Goal: Entertainment & Leisure: Consume media (video, audio)

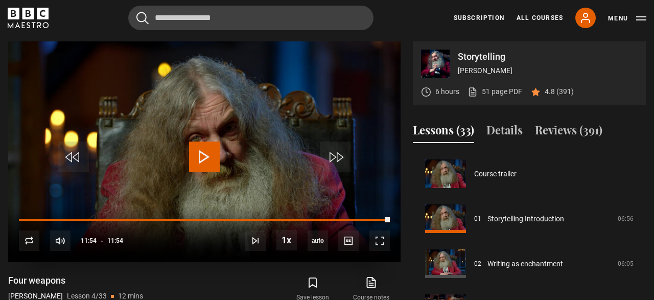
scroll to position [194, 0]
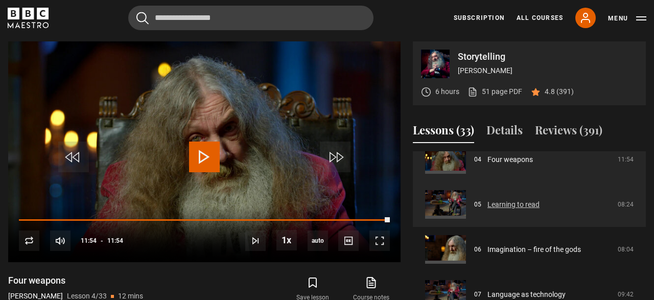
click at [522, 201] on link "Learning to read" at bounding box center [513, 204] width 52 height 11
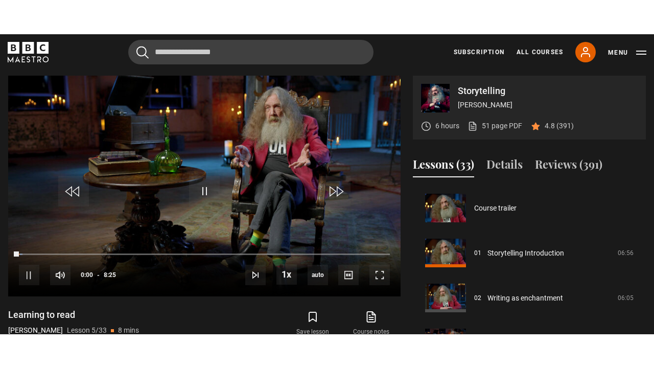
scroll to position [180, 0]
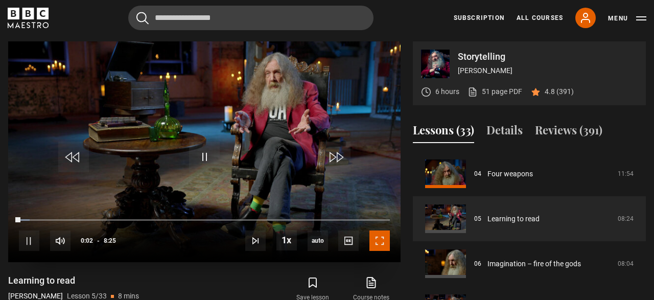
click at [386, 239] on span "Video Player" at bounding box center [379, 240] width 20 height 20
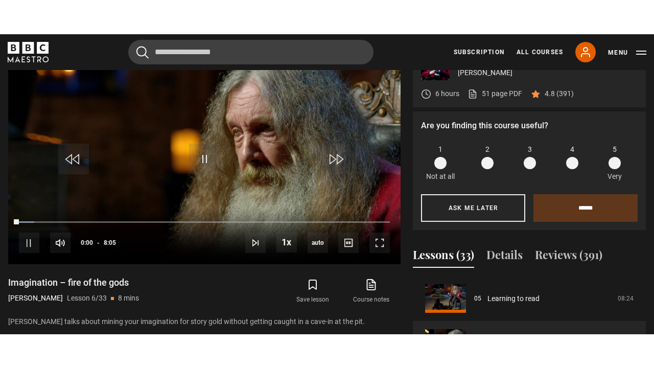
scroll to position [442, 0]
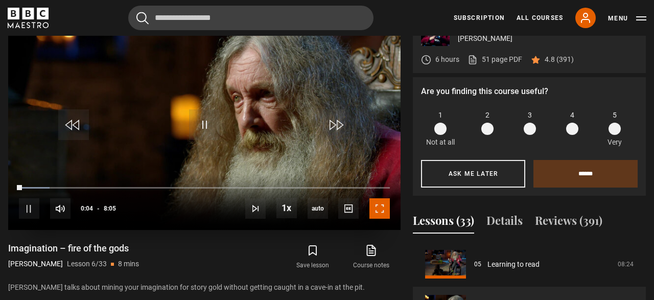
click at [378, 210] on span "Video Player" at bounding box center [379, 208] width 20 height 20
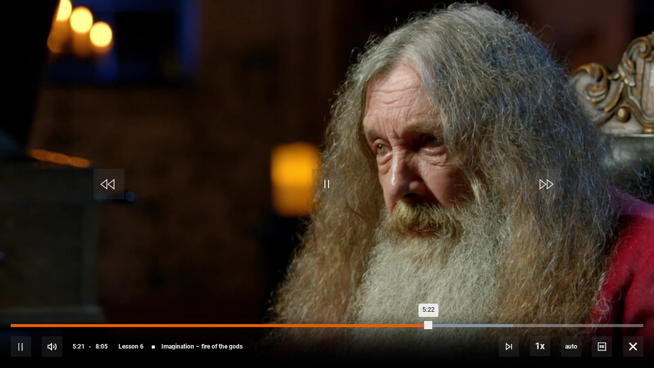
click at [419, 299] on div "Loaded : 79.38% 5:13 5:22" at bounding box center [327, 325] width 632 height 3
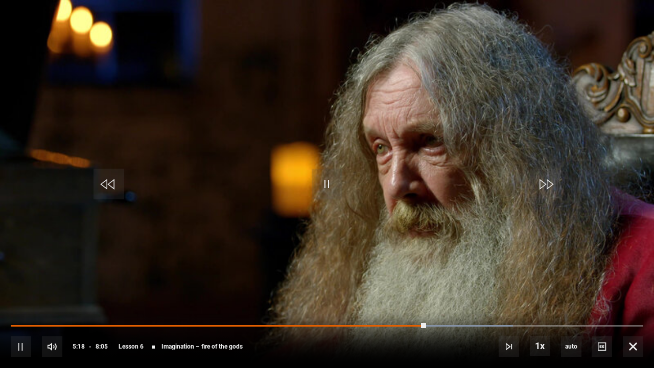
click at [397, 299] on div "10s Skip Back 10 seconds Pause 10s Skip Forward 10 seconds Loaded : 79.38% 5:12…" at bounding box center [327, 339] width 654 height 57
click at [401, 299] on div "10s Skip Back 10 seconds Pause 10s Skip Forward 10 seconds Loaded : 79.38% 4:56…" at bounding box center [327, 339] width 654 height 57
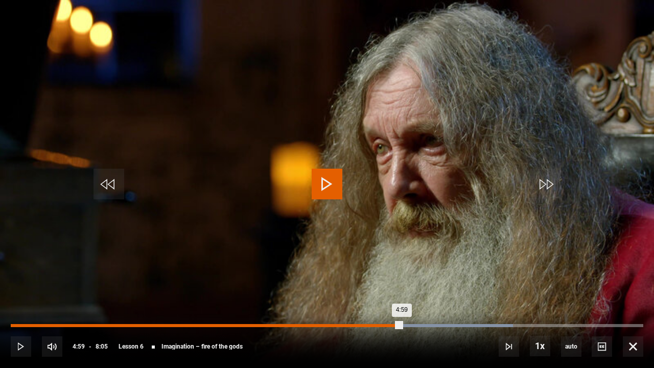
click at [402, 299] on div "Loaded : 79.38% 4:59 4:59" at bounding box center [327, 325] width 632 height 3
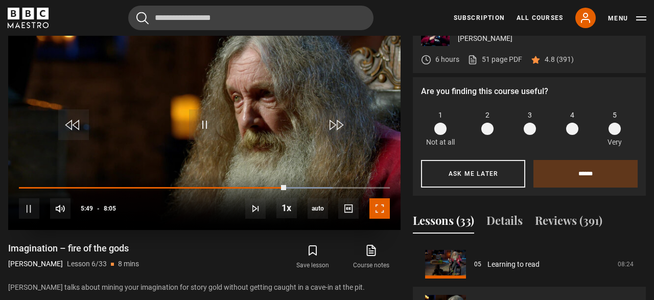
click at [375, 199] on span "Video Player" at bounding box center [379, 208] width 20 height 20
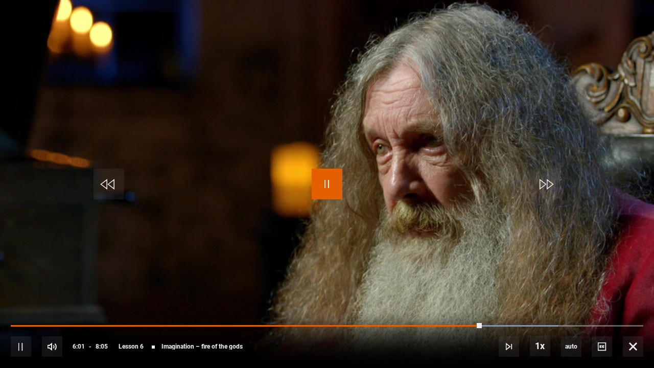
click at [330, 186] on span "Video Player" at bounding box center [327, 184] width 31 height 31
click at [330, 188] on span "Video Player" at bounding box center [327, 184] width 31 height 31
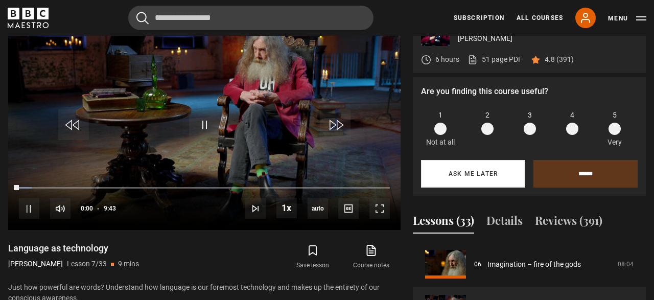
scroll to position [442, 0]
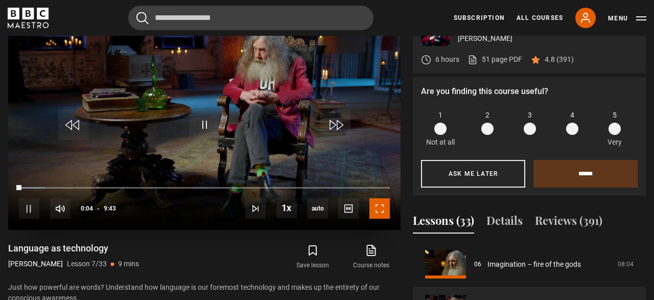
click at [381, 214] on span "Video Player" at bounding box center [379, 208] width 20 height 20
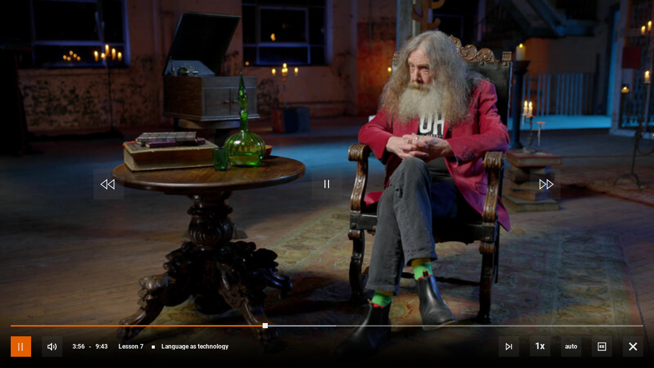
click at [26, 299] on span "Video Player" at bounding box center [21, 346] width 20 height 20
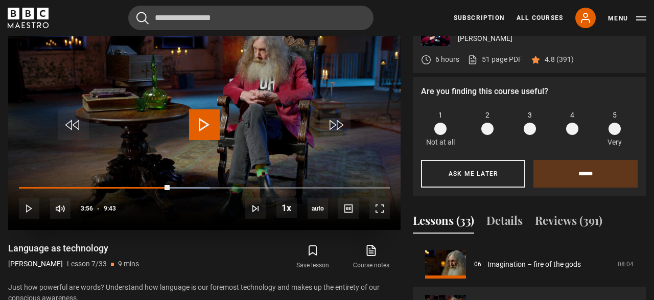
click at [197, 124] on span "Video Player" at bounding box center [204, 124] width 31 height 31
click at [379, 210] on span "Video Player" at bounding box center [379, 208] width 20 height 20
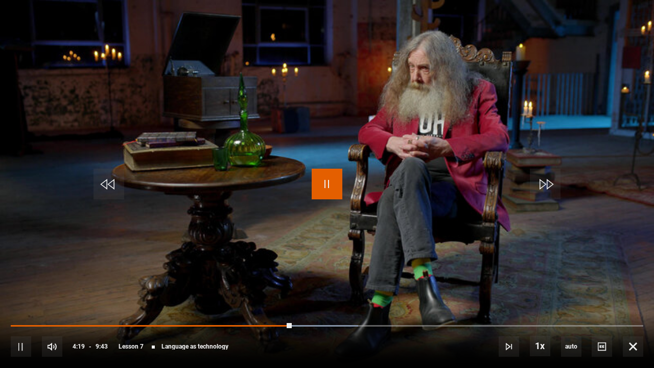
click at [327, 181] on span "Video Player" at bounding box center [327, 184] width 31 height 31
click at [327, 182] on span "Video Player" at bounding box center [327, 184] width 31 height 31
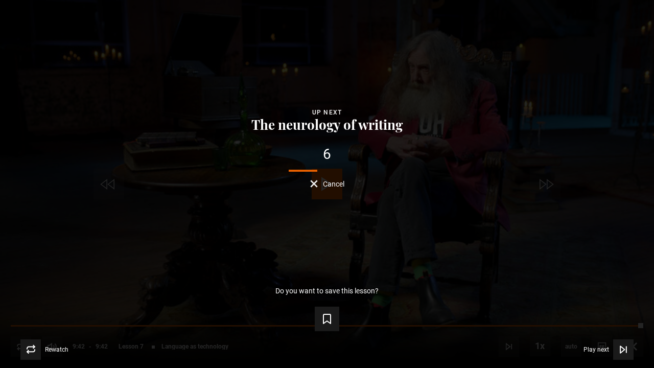
click at [324, 177] on div "6 Cancel" at bounding box center [326, 167] width 621 height 40
click at [331, 184] on span "Cancel" at bounding box center [333, 183] width 21 height 7
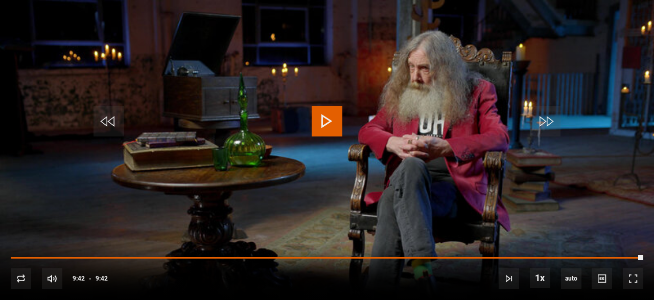
scroll to position [329, 0]
